Goal: Task Accomplishment & Management: Complete application form

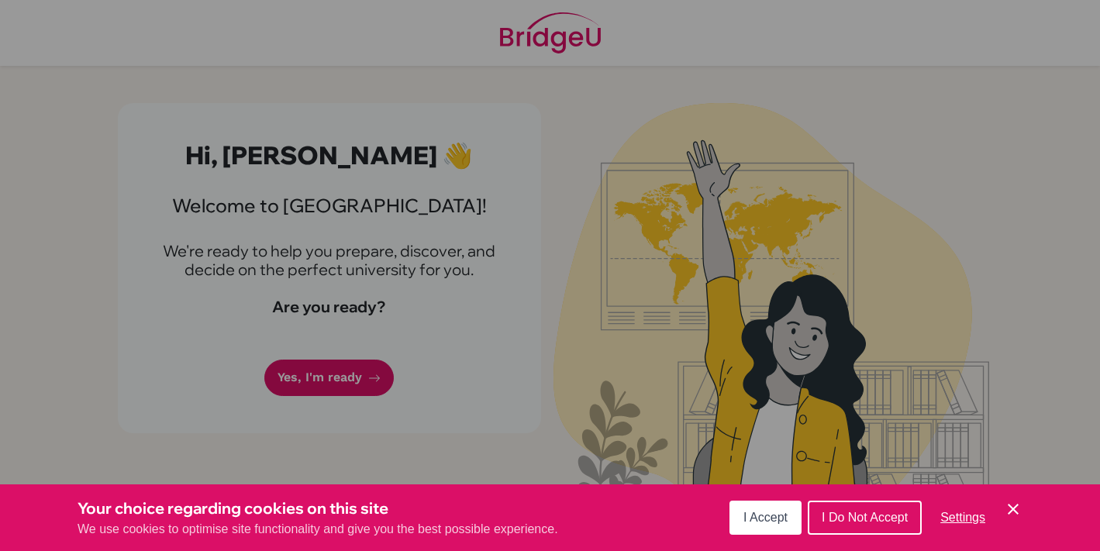
click at [789, 522] on button "I Accept" at bounding box center [765, 518] width 72 height 34
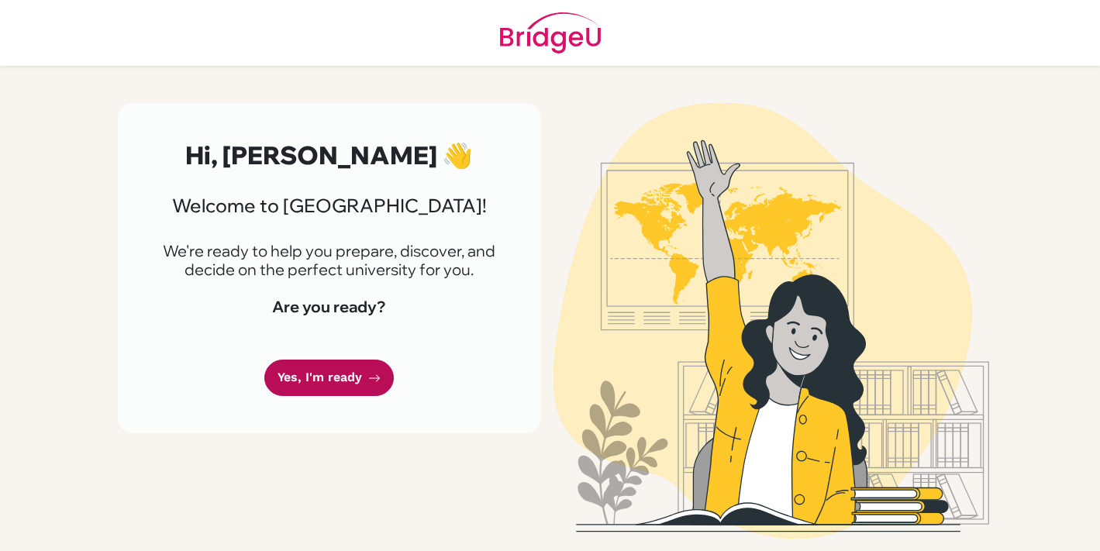
click at [339, 387] on link "Yes, I'm ready" at bounding box center [328, 378] width 129 height 36
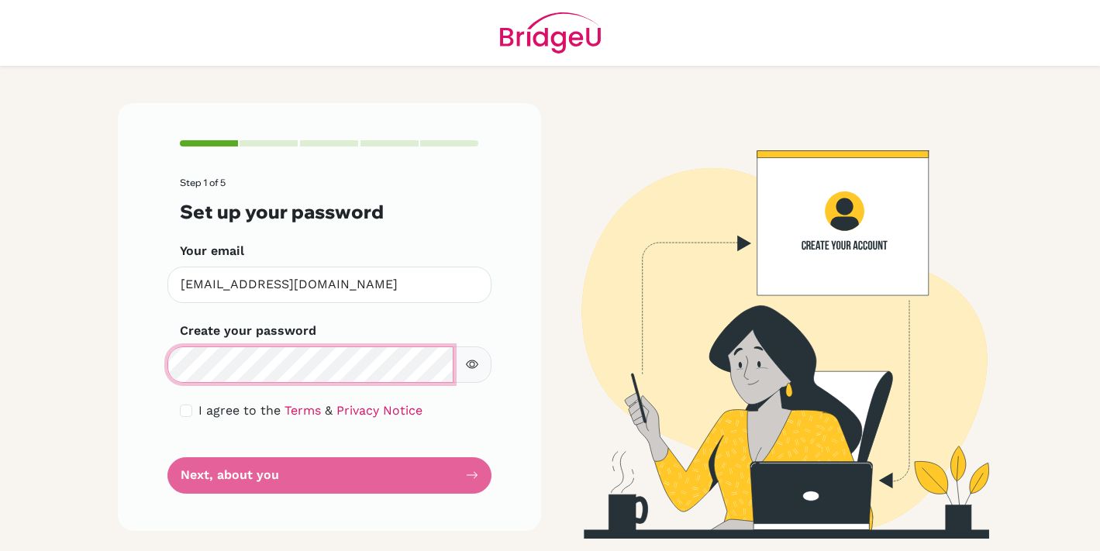
click at [0, 357] on html "Step 1 of 5 Set up your password Your email [EMAIL_ADDRESS][DOMAIN_NAME] Invali…" at bounding box center [550, 275] width 1100 height 551
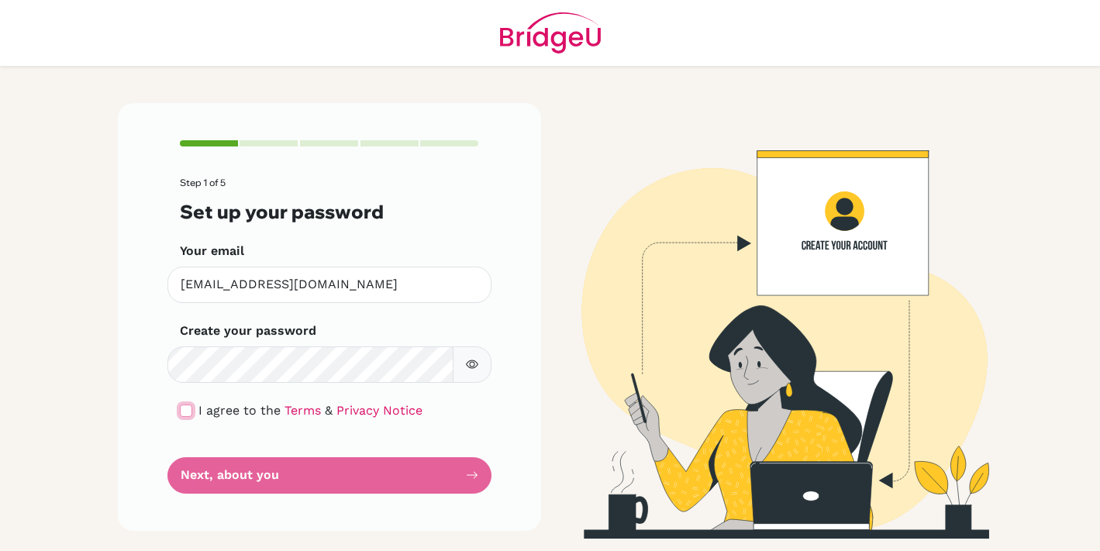
click at [185, 412] on input "checkbox" at bounding box center [186, 411] width 12 height 12
checkbox input "true"
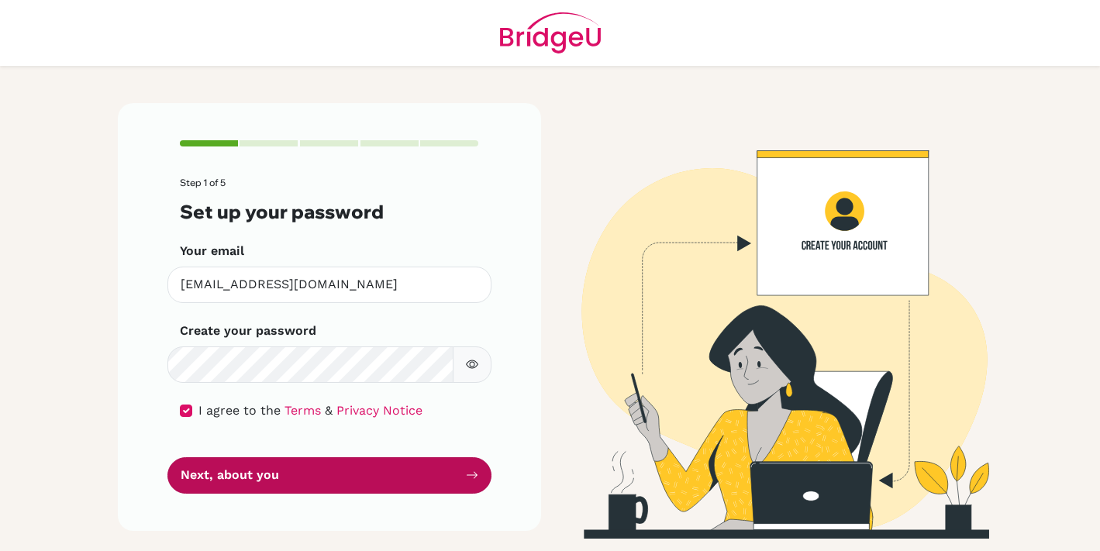
click at [250, 465] on button "Next, about you" at bounding box center [329, 475] width 324 height 36
